Goal: Information Seeking & Learning: Learn about a topic

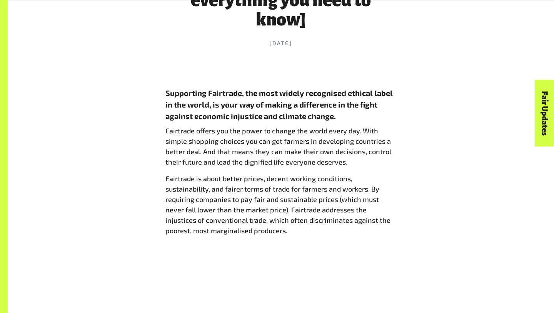
scroll to position [361, 0]
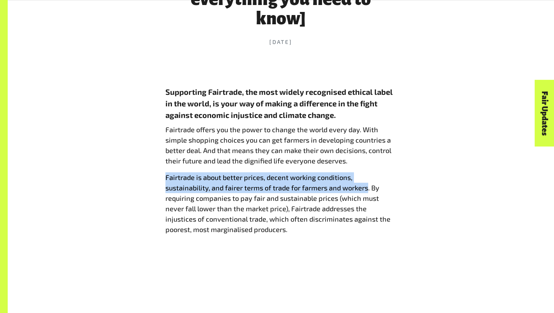
drag, startPoint x: 155, startPoint y: 178, endPoint x: 368, endPoint y: 189, distance: 213.6
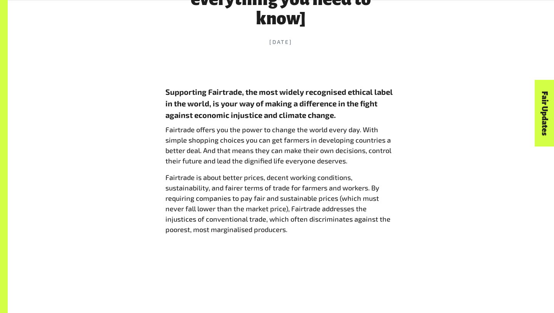
click at [388, 178] on p "Fairtrade is about better prices, decent working conditions, sustainability, an…" at bounding box center [281, 203] width 231 height 62
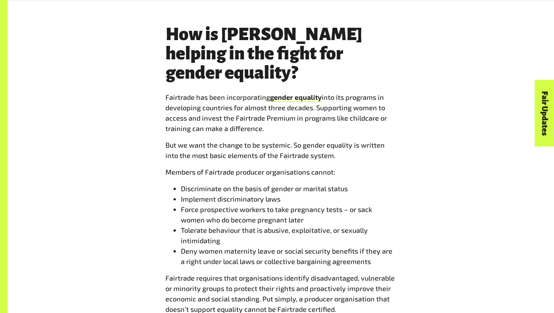
scroll to position [1822, 0]
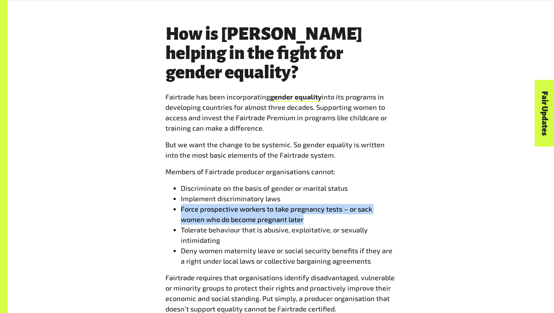
drag, startPoint x: 179, startPoint y: 181, endPoint x: 281, endPoint y: 193, distance: 102.6
click at [281, 193] on ul "Discriminate on the basis of gender or marital status Implement discriminatory …" at bounding box center [281, 224] width 231 height 83
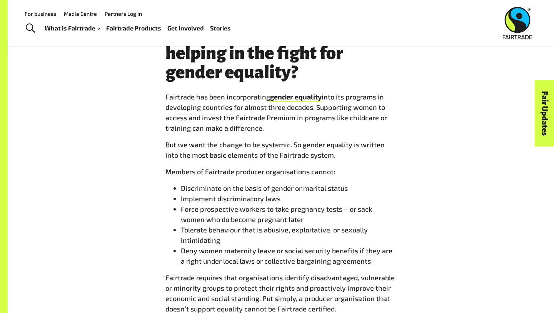
click at [234, 245] on li "Deny women maternity leave or social security benefits if they are a right unde…" at bounding box center [289, 255] width 216 height 21
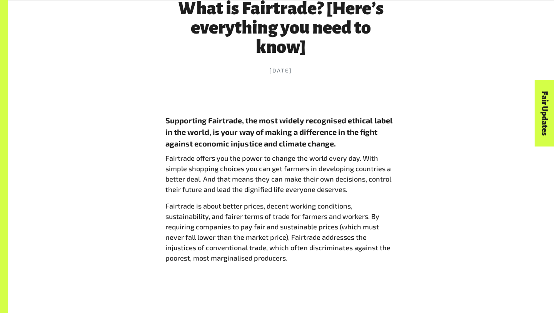
scroll to position [333, 0]
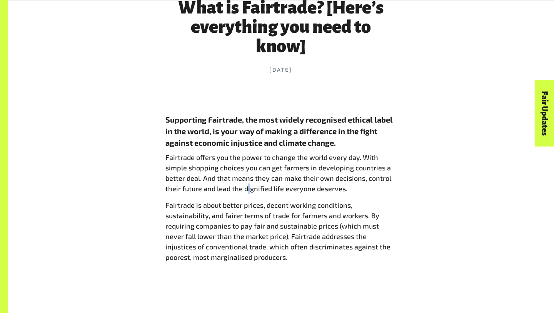
click at [250, 189] on p "Fairtrade offers you the power to change the world every day. With simple shopp…" at bounding box center [281, 173] width 231 height 42
drag, startPoint x: 243, startPoint y: 189, endPoint x: 270, endPoint y: 192, distance: 27.8
click at [270, 192] on p "Fairtrade offers you the power to change the world every day. With simple shopp…" at bounding box center [281, 173] width 231 height 42
click at [386, 201] on p "Fairtrade is about better prices, decent working conditions, sustainability, an…" at bounding box center [281, 231] width 231 height 62
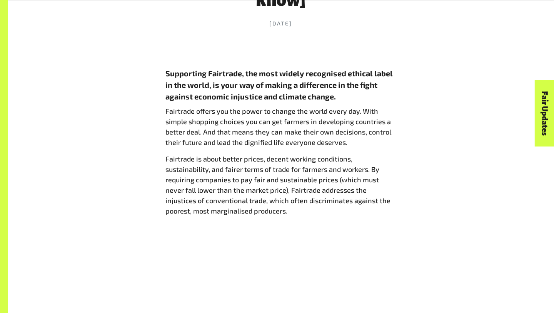
scroll to position [380, 0]
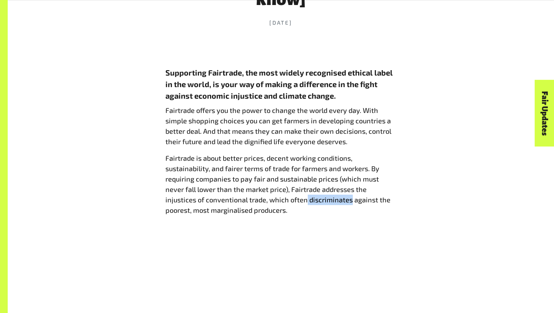
drag, startPoint x: 265, startPoint y: 198, endPoint x: 310, endPoint y: 200, distance: 45.1
click at [310, 200] on p "Fairtrade is about better prices, decent working conditions, sustainability, an…" at bounding box center [281, 184] width 231 height 62
click at [384, 207] on p "Fairtrade is about better prices, decent working conditions, sustainability, an…" at bounding box center [281, 184] width 231 height 62
drag, startPoint x: 149, startPoint y: 223, endPoint x: 203, endPoint y: 219, distance: 54.8
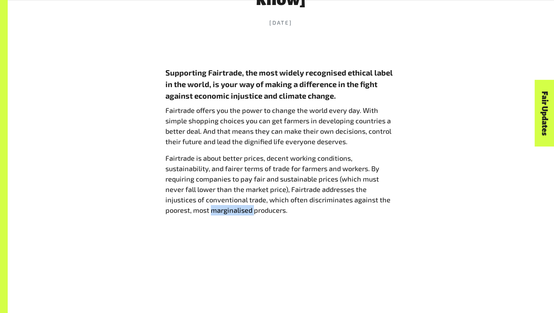
drag, startPoint x: 167, startPoint y: 211, endPoint x: 209, endPoint y: 214, distance: 41.8
click at [209, 214] on p "Fairtrade is about better prices, decent working conditions, sustainability, an…" at bounding box center [281, 184] width 231 height 62
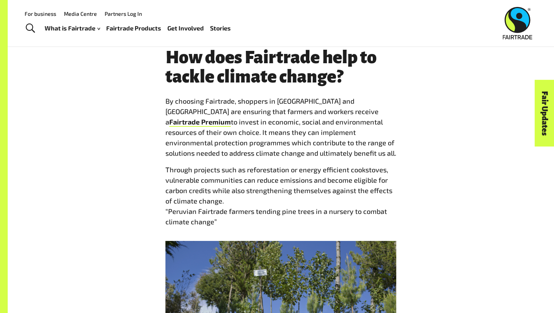
scroll to position [874, 0]
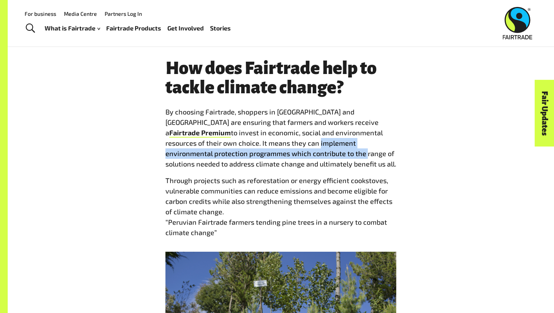
drag, startPoint x: 245, startPoint y: 144, endPoint x: 282, endPoint y: 148, distance: 37.2
click at [282, 148] on p "By choosing Fairtrade, shoppers in [GEOGRAPHIC_DATA] and [GEOGRAPHIC_DATA] are …" at bounding box center [281, 138] width 231 height 62
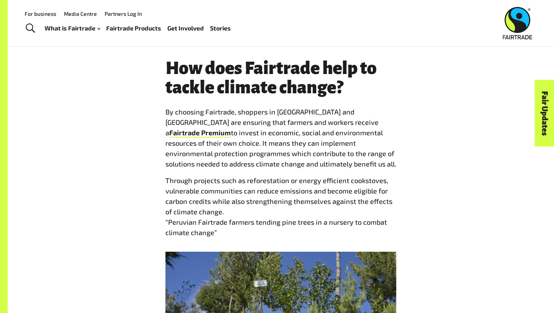
click at [282, 146] on p "By choosing Fairtrade, shoppers in [GEOGRAPHIC_DATA] and [GEOGRAPHIC_DATA] are …" at bounding box center [281, 138] width 231 height 62
drag, startPoint x: 282, startPoint y: 146, endPoint x: 244, endPoint y: 144, distance: 38.2
click at [244, 144] on p "By choosing Fairtrade, shoppers in [GEOGRAPHIC_DATA] and [GEOGRAPHIC_DATA] are …" at bounding box center [281, 138] width 231 height 62
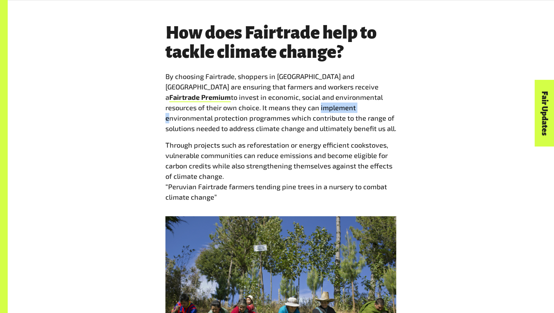
scroll to position [911, 0]
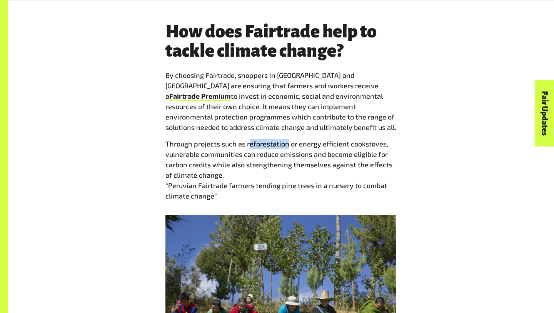
drag, startPoint x: 248, startPoint y: 143, endPoint x: 287, endPoint y: 147, distance: 39.5
click at [287, 147] on p "Through projects such as reforestation or energy efficient cookstoves, vulnerab…" at bounding box center [281, 170] width 231 height 62
drag, startPoint x: 356, startPoint y: 157, endPoint x: 382, endPoint y: 154, distance: 26.3
click at [382, 154] on p "Through projects such as reforestation or energy efficient cookstoves, vulnerab…" at bounding box center [281, 170] width 231 height 62
drag, startPoint x: 169, startPoint y: 186, endPoint x: 175, endPoint y: 186, distance: 5.8
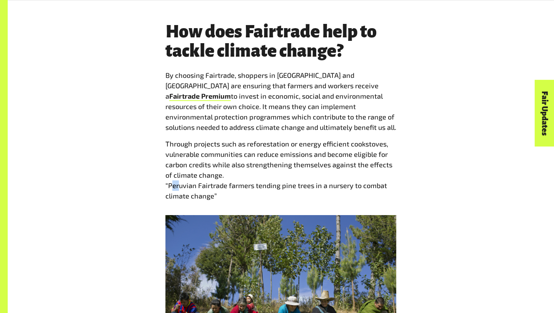
click at [175, 186] on p "Through projects such as reforestation or energy efficient cookstoves, vulnerab…" at bounding box center [281, 170] width 231 height 62
click at [245, 191] on p "Through projects such as reforestation or energy efficient cookstoves, vulnerab…" at bounding box center [281, 170] width 231 height 62
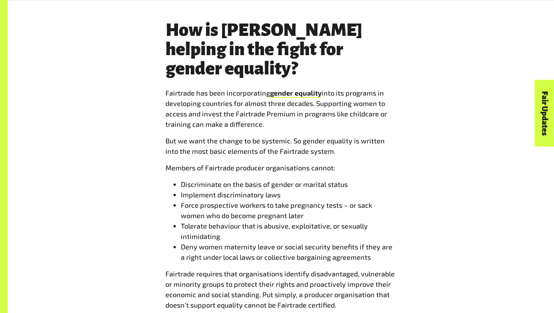
scroll to position [1832, 0]
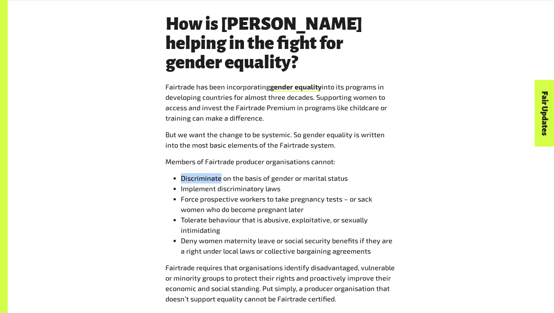
drag, startPoint x: 181, startPoint y: 149, endPoint x: 221, endPoint y: 151, distance: 40.1
click at [221, 173] on li "Discriminate on the basis of gender or marital status" at bounding box center [289, 178] width 216 height 10
click at [212, 194] on li "Force prospective workers to take pregnancy tests – or sack women who do become…" at bounding box center [289, 204] width 216 height 21
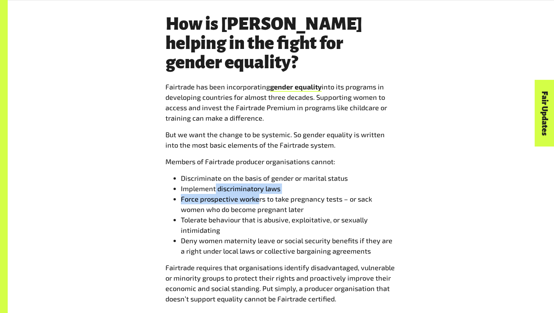
drag, startPoint x: 215, startPoint y: 162, endPoint x: 259, endPoint y: 164, distance: 44.3
click at [259, 173] on ul "Discriminate on the basis of gender or marital status Implement discriminatory …" at bounding box center [281, 214] width 231 height 83
click at [327, 214] on li "Tolerate behaviour that is abusive, exploitative, or sexually intimidating" at bounding box center [289, 224] width 216 height 21
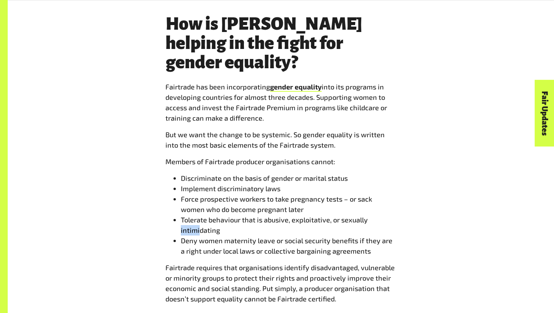
drag, startPoint x: 181, startPoint y: 199, endPoint x: 199, endPoint y: 201, distance: 17.8
click at [199, 214] on li "Tolerate behaviour that is abusive, exploitative, or sexually intimidating" at bounding box center [289, 224] width 216 height 21
click at [281, 235] on li "Deny women maternity leave or social security benefits if they are a right unde…" at bounding box center [289, 245] width 216 height 21
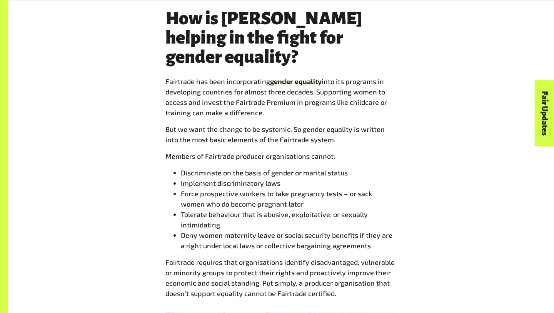
scroll to position [1838, 0]
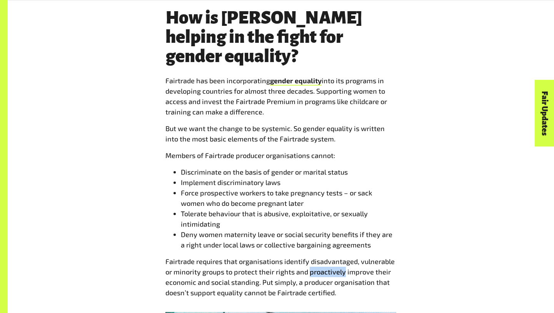
drag, startPoint x: 308, startPoint y: 243, endPoint x: 343, endPoint y: 245, distance: 35.1
click at [343, 256] on p "Fairtrade requires that organisations identify disadvantaged, vulnerable or min…" at bounding box center [281, 277] width 231 height 42
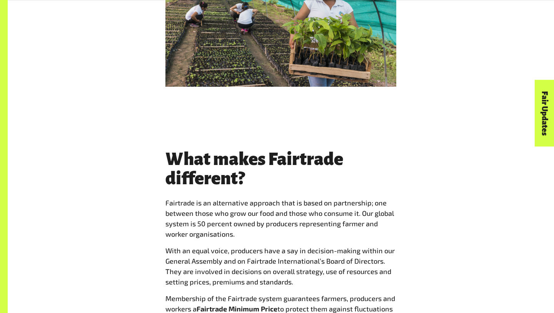
scroll to position [2243, 0]
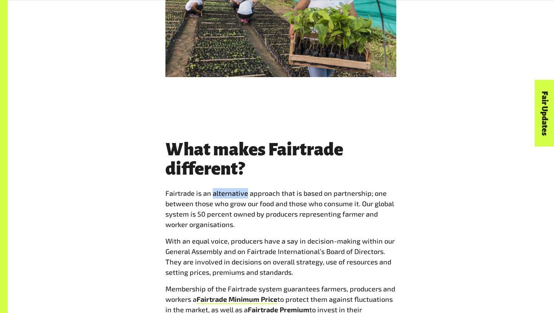
drag, startPoint x: 214, startPoint y: 166, endPoint x: 247, endPoint y: 166, distance: 33.5
click at [247, 188] on p "Fairtrade is an alternative approach that is based on partnership; one between …" at bounding box center [281, 209] width 231 height 42
